Goal: Task Accomplishment & Management: Manage account settings

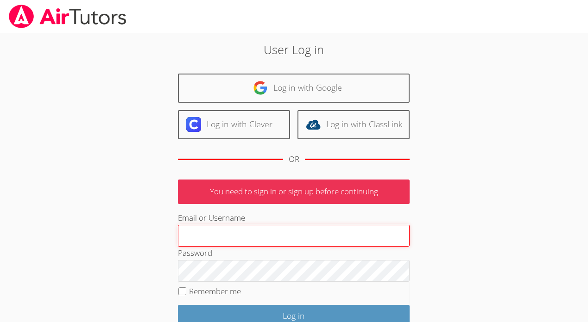
type input "[PERSON_NAME][EMAIL_ADDRESS][DOMAIN_NAME]"
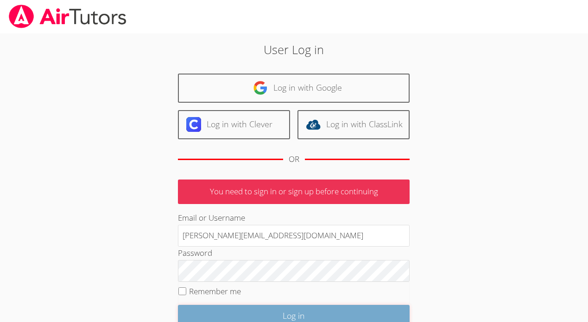
click at [301, 318] on input "Log in" at bounding box center [294, 316] width 232 height 22
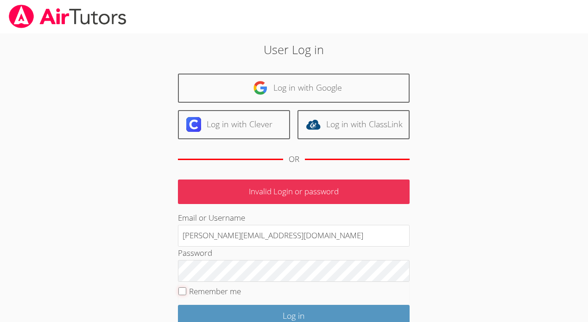
click at [181, 290] on input "Remember me" at bounding box center [182, 292] width 8 height 8
checkbox input "true"
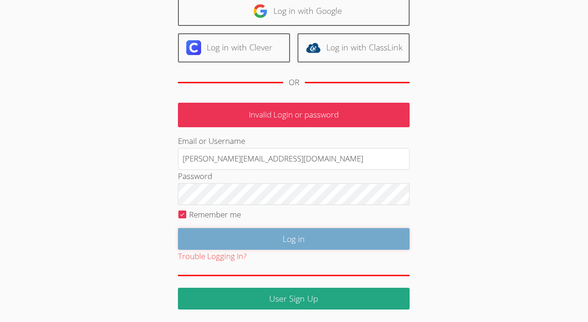
click at [337, 237] on input "Log in" at bounding box center [294, 239] width 232 height 22
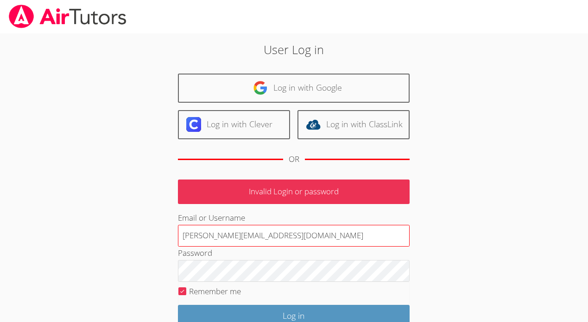
click at [283, 233] on input "[PERSON_NAME][EMAIL_ADDRESS][DOMAIN_NAME]" at bounding box center [294, 236] width 232 height 22
drag, startPoint x: 285, startPoint y: 233, endPoint x: 186, endPoint y: 238, distance: 98.7
click at [186, 238] on input "[PERSON_NAME][EMAIL_ADDRESS][DOMAIN_NAME]" at bounding box center [294, 236] width 232 height 22
type input "c"
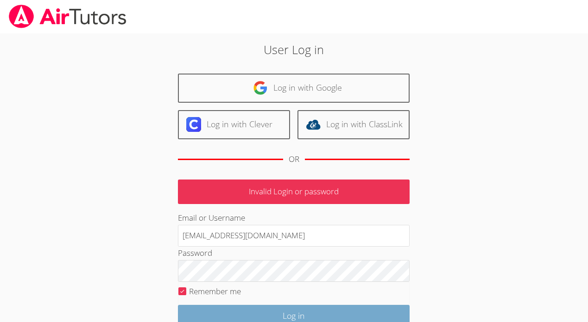
type input "teacherckain13@gmail.com"
click at [208, 314] on input "Log in" at bounding box center [294, 316] width 232 height 22
click at [264, 316] on input "Log in" at bounding box center [294, 316] width 232 height 22
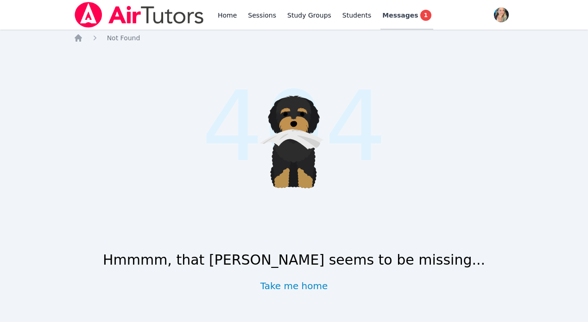
click at [399, 13] on span "Messages" at bounding box center [400, 15] width 36 height 9
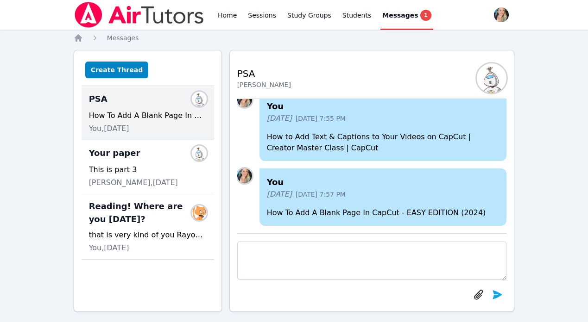
click at [129, 117] on div "How To Add A Blank Page In CapCut - EASY EDITION (2024)" at bounding box center [148, 115] width 118 height 11
click at [232, 14] on link "Home" at bounding box center [227, 15] width 23 height 30
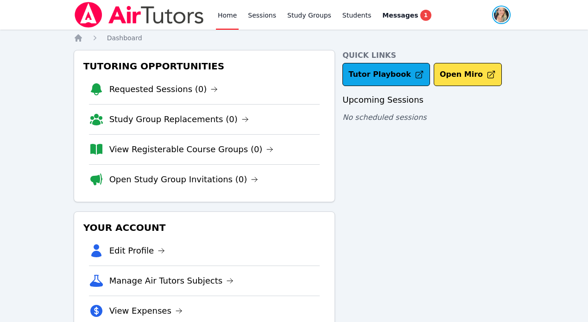
click at [491, 14] on span "button" at bounding box center [501, 15] width 20 height 20
click at [502, 12] on span "button" at bounding box center [501, 15] width 20 height 20
click at [441, 40] on link "Profile" at bounding box center [464, 36] width 89 height 17
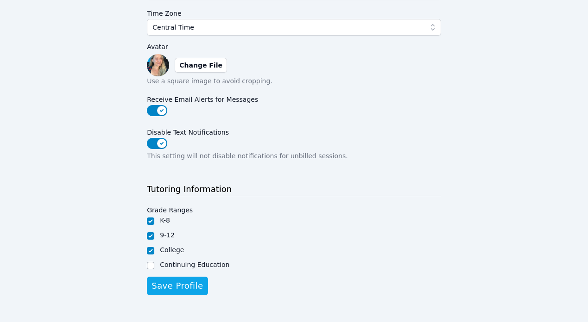
scroll to position [242, 0]
click at [154, 264] on input "Continuing Education" at bounding box center [150, 266] width 7 height 7
checkbox input "true"
click at [199, 287] on span "Save Profile" at bounding box center [176, 286] width 51 height 13
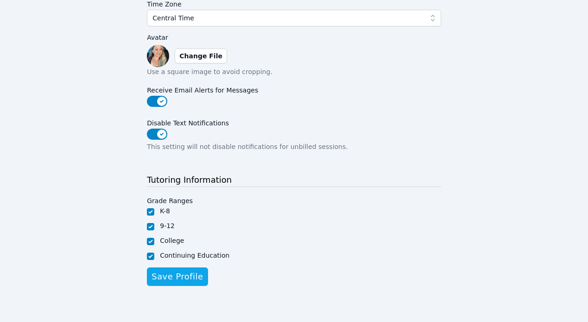
scroll to position [0, 0]
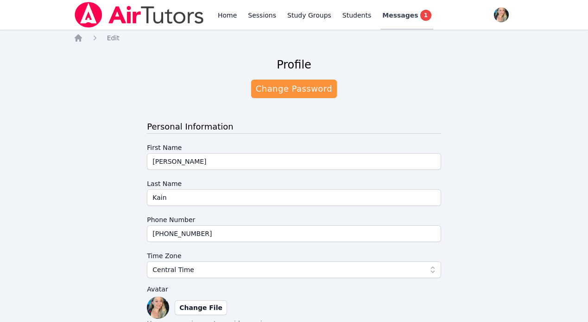
click at [396, 12] on span "Messages" at bounding box center [400, 15] width 36 height 9
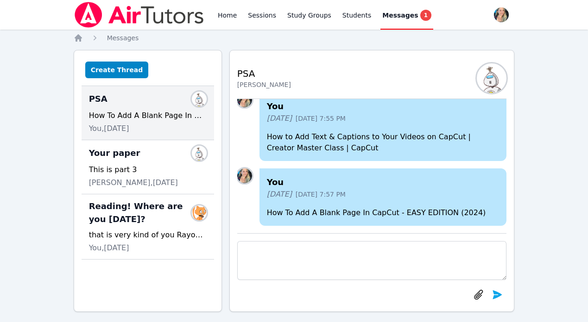
click at [164, 113] on div "How To Add A Blank Page In CapCut - EASY EDITION (2024)" at bounding box center [148, 115] width 118 height 11
click at [225, 13] on link "Home" at bounding box center [227, 15] width 23 height 30
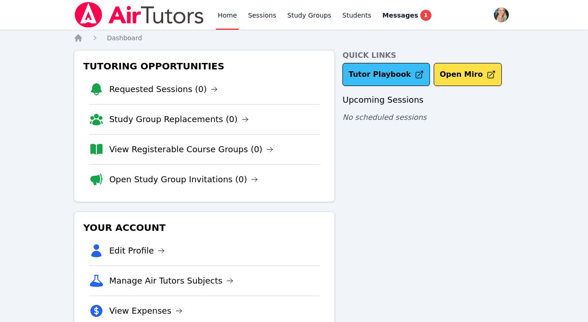
click at [408, 72] on link "Tutor Playbook" at bounding box center [386, 74] width 88 height 23
